Goal: Find specific page/section: Find specific page/section

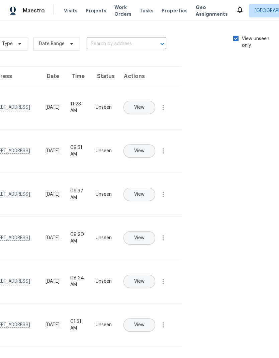
scroll to position [0, 75]
click at [236, 41] on label "View unseen only" at bounding box center [257, 41] width 46 height 13
click at [236, 40] on input "View unseen only" at bounding box center [236, 37] width 4 height 4
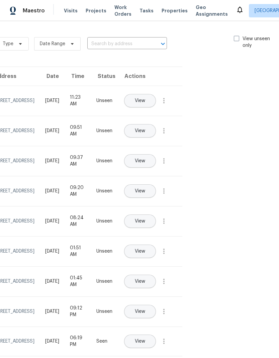
click at [235, 41] on label "View unseen only" at bounding box center [257, 41] width 46 height 13
click at [235, 40] on input "View unseen only" at bounding box center [236, 37] width 4 height 4
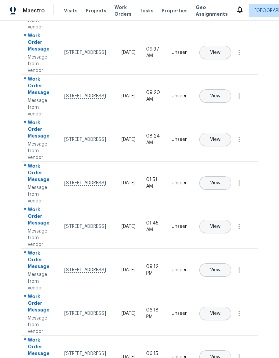
scroll to position [0, 0]
click at [239, 55] on icon "button" at bounding box center [238, 52] width 1 height 5
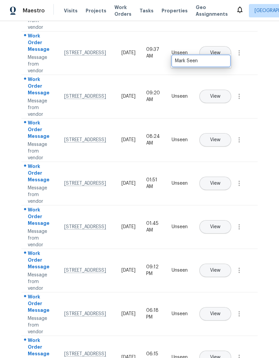
click at [220, 62] on div "Mark Seen" at bounding box center [201, 60] width 52 height 7
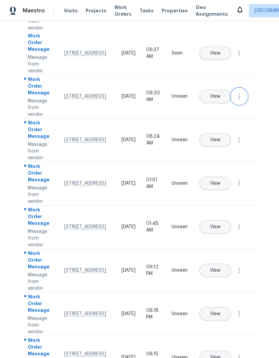
click at [242, 100] on icon "button" at bounding box center [239, 96] width 8 height 8
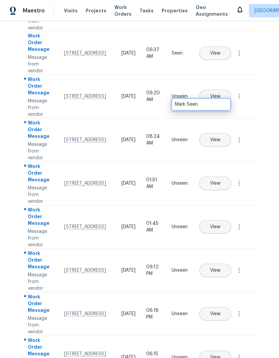
click at [217, 105] on div "Mark Seen" at bounding box center [201, 104] width 52 height 7
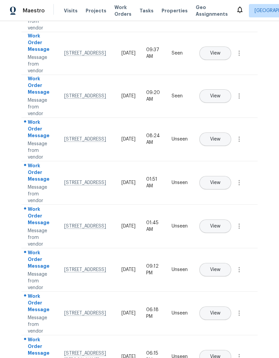
scroll to position [140, 0]
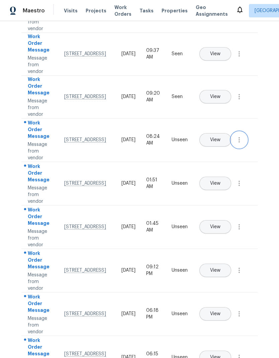
click at [243, 148] on button "button" at bounding box center [239, 140] width 16 height 16
click at [210, 149] on div "Mark Seen" at bounding box center [201, 147] width 52 height 7
click at [243, 187] on icon "button" at bounding box center [239, 183] width 8 height 8
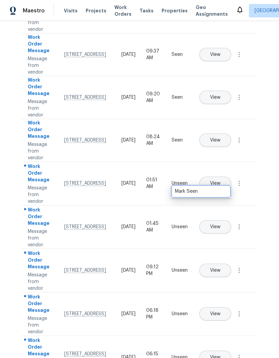
click at [215, 195] on link "Mark Seen" at bounding box center [200, 191] width 57 height 10
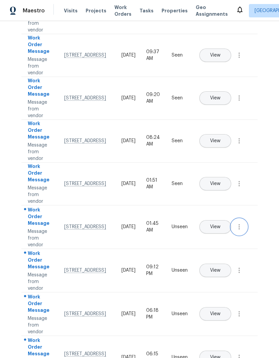
click at [239, 229] on icon "button" at bounding box center [238, 226] width 1 height 5
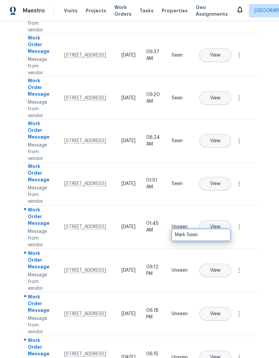
click at [214, 237] on div "Mark Seen" at bounding box center [201, 234] width 52 height 7
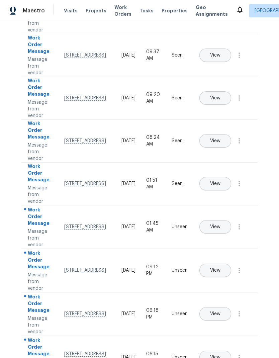
scroll to position [138, 0]
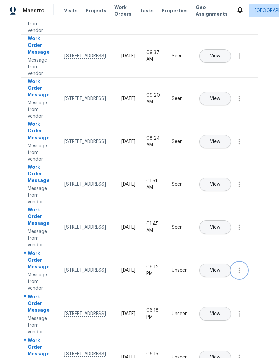
click at [242, 274] on icon "button" at bounding box center [239, 270] width 8 height 8
click at [208, 275] on div "Mark Seen" at bounding box center [201, 278] width 52 height 7
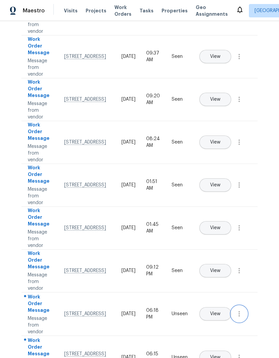
click at [242, 318] on icon "button" at bounding box center [239, 314] width 8 height 8
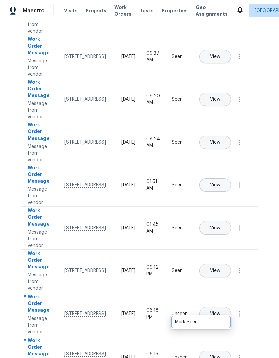
click at [211, 323] on div "Mark Seen" at bounding box center [201, 321] width 52 height 7
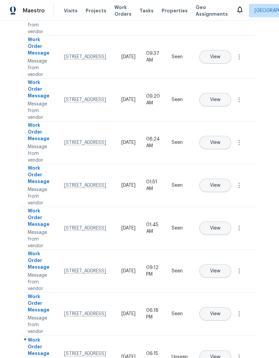
scroll to position [27, 0]
click at [242, 353] on icon "button" at bounding box center [239, 357] width 8 height 8
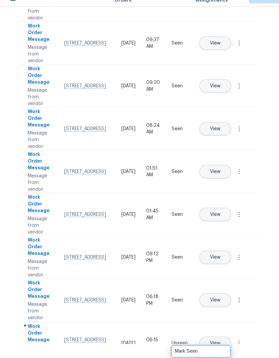
click at [222, 348] on div "Mark Seen" at bounding box center [201, 351] width 52 height 7
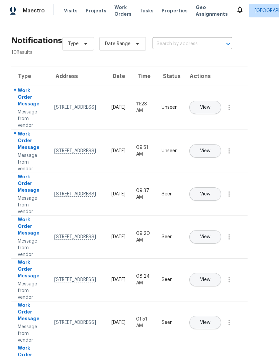
scroll to position [0, 10]
click at [229, 147] on icon "button" at bounding box center [229, 151] width 8 height 8
click at [206, 155] on div "Mark Seen" at bounding box center [191, 158] width 52 height 7
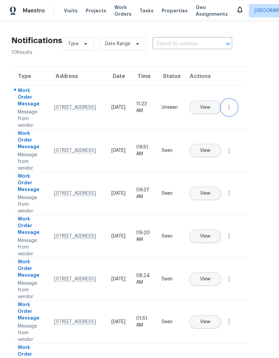
click at [228, 105] on icon "button" at bounding box center [228, 107] width 1 height 5
click at [207, 110] on link "Mark Seen" at bounding box center [190, 115] width 57 height 10
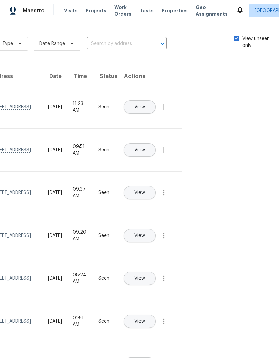
scroll to position [0, 75]
click at [235, 36] on span at bounding box center [236, 38] width 5 height 5
click at [235, 35] on input "View unseen only" at bounding box center [236, 37] width 4 height 4
checkbox input "false"
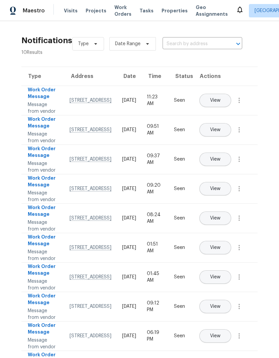
scroll to position [0, 0]
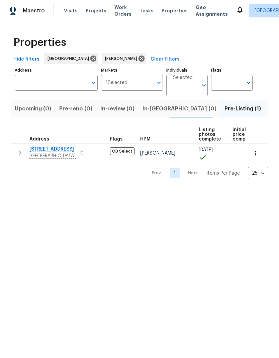
click at [256, 153] on icon "button" at bounding box center [255, 153] width 7 height 7
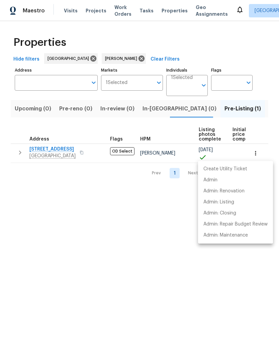
click at [141, 217] on div at bounding box center [139, 179] width 279 height 358
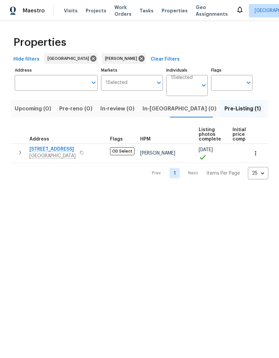
click at [72, 150] on span "[STREET_ADDRESS]" at bounding box center [52, 149] width 46 height 7
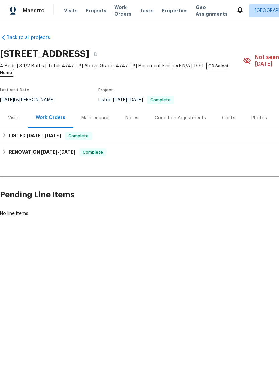
click at [255, 115] on div "Photos" at bounding box center [259, 118] width 16 height 7
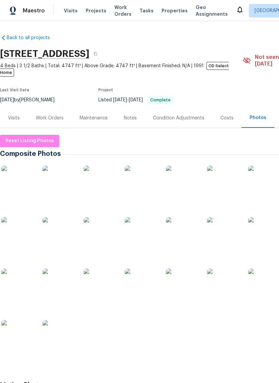
click at [145, 226] on img at bounding box center [141, 233] width 33 height 33
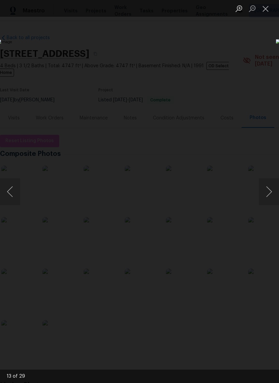
click at [219, 136] on img "Lightbox" at bounding box center [108, 191] width 222 height 304
click at [265, 10] on button "Close lightbox" at bounding box center [265, 9] width 13 height 12
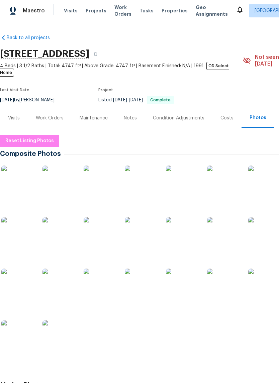
click at [190, 231] on img at bounding box center [182, 233] width 33 height 33
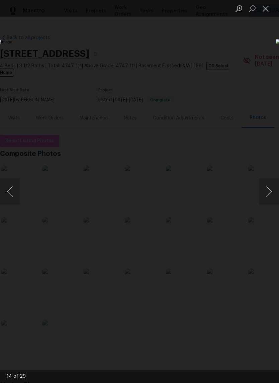
click at [267, 10] on button "Close lightbox" at bounding box center [265, 9] width 13 height 12
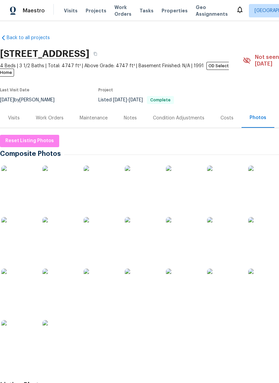
click at [265, 282] on img at bounding box center [264, 284] width 33 height 33
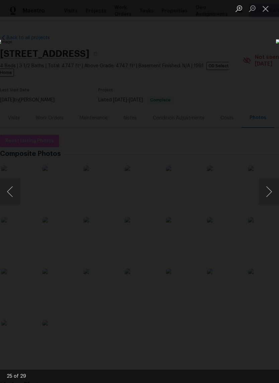
click at [265, 6] on button "Close lightbox" at bounding box center [265, 9] width 13 height 12
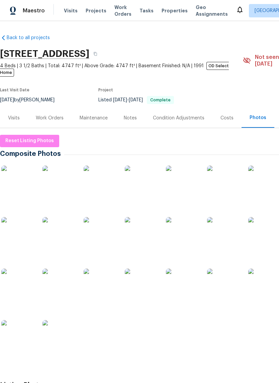
click at [264, 184] on img at bounding box center [264, 181] width 33 height 33
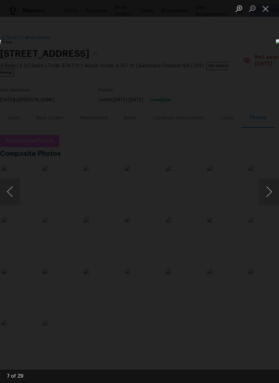
click at [262, 7] on button "Close lightbox" at bounding box center [265, 9] width 13 height 12
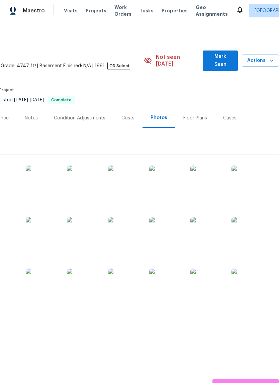
scroll to position [0, 99]
click at [213, 279] on img at bounding box center [206, 284] width 33 height 33
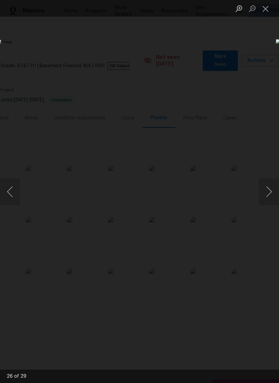
click at [266, 11] on button "Close lightbox" at bounding box center [265, 9] width 13 height 12
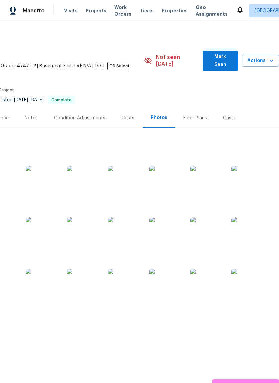
click at [253, 277] on img at bounding box center [247, 284] width 33 height 33
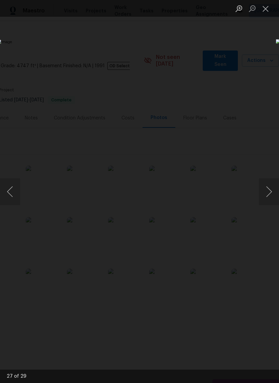
click at [267, 10] on button "Close lightbox" at bounding box center [265, 9] width 13 height 12
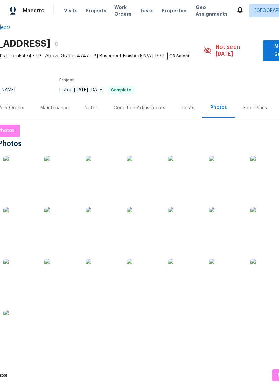
scroll to position [10, 40]
click at [191, 171] on img at bounding box center [183, 172] width 33 height 33
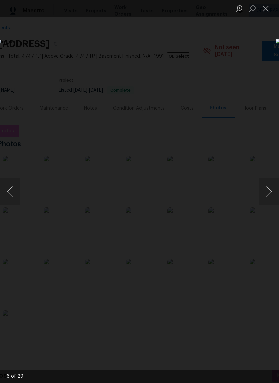
click at [270, 6] on button "Close lightbox" at bounding box center [265, 9] width 13 height 12
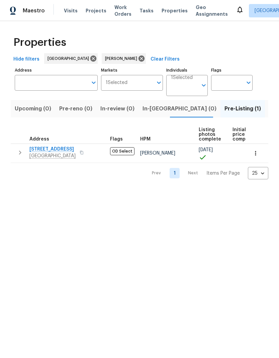
click at [67, 153] on span "Katy, TX 77450" at bounding box center [52, 155] width 46 height 7
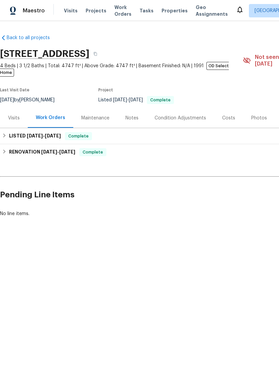
click at [145, 8] on span "Tasks" at bounding box center [146, 10] width 14 height 5
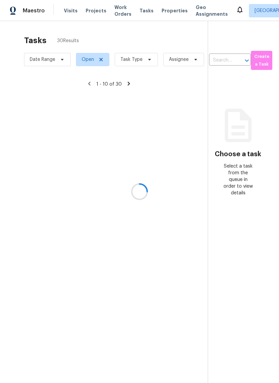
click at [141, 61] on div at bounding box center [139, 191] width 279 height 383
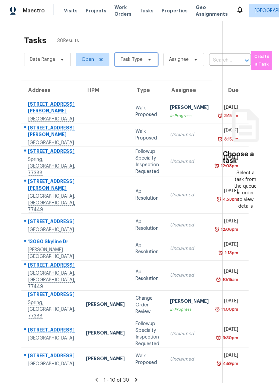
click at [137, 56] on span "Task Type" at bounding box center [131, 59] width 22 height 7
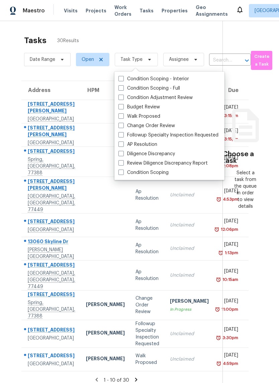
click at [121, 107] on span at bounding box center [120, 106] width 5 height 5
click at [121, 107] on input "Budget Review" at bounding box center [120, 106] width 4 height 4
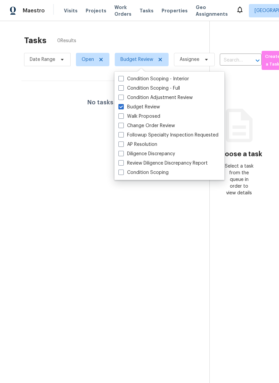
click at [123, 107] on span at bounding box center [120, 106] width 5 height 5
click at [123, 107] on input "Budget Review" at bounding box center [120, 106] width 4 height 4
checkbox input "false"
